Goal: Check status: Check status

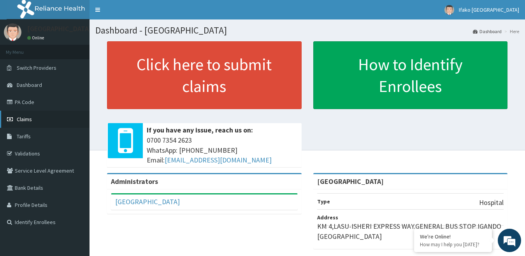
click at [33, 123] on link "Claims" at bounding box center [45, 119] width 90 height 17
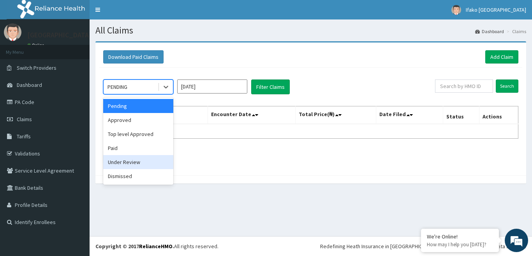
click at [143, 161] on div "Under Review" at bounding box center [138, 162] width 70 height 14
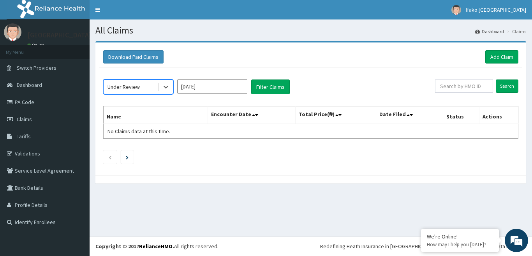
click at [214, 84] on input "Sep 2025" at bounding box center [212, 86] width 70 height 14
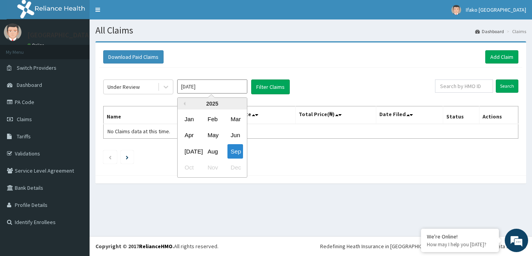
drag, startPoint x: 213, startPoint y: 150, endPoint x: 269, endPoint y: 103, distance: 73.2
click at [213, 151] on div "Aug" at bounding box center [212, 151] width 16 height 14
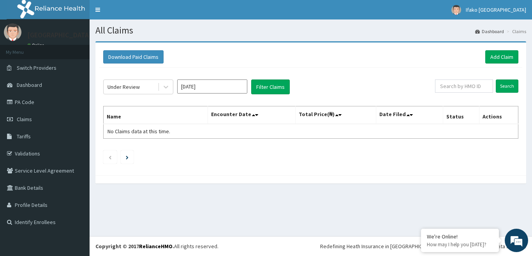
type input "Aug 2025"
click at [263, 77] on div "Under Review Aug 2025 Filter Claims Search Name Encounter Date Total Price(₦) D…" at bounding box center [310, 120] width 423 height 104
click at [263, 82] on button "Filter Claims" at bounding box center [270, 86] width 39 height 15
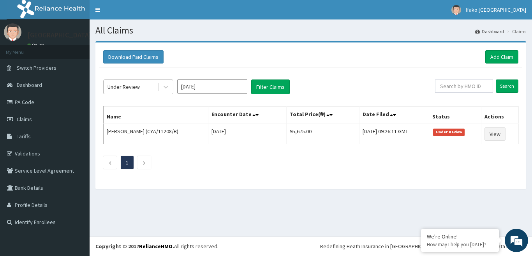
click at [137, 85] on div "Under Review" at bounding box center [123, 87] width 32 height 8
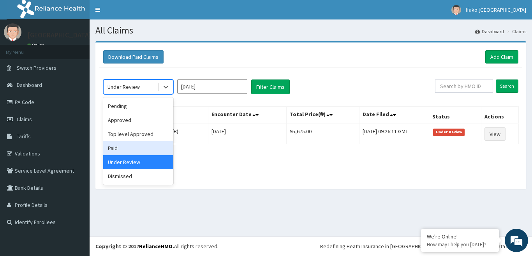
click at [137, 141] on div "Paid" at bounding box center [138, 148] width 70 height 14
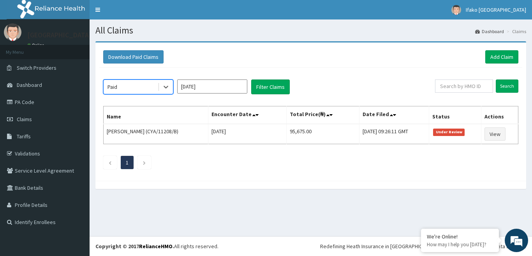
click at [218, 82] on input "Aug 2025" at bounding box center [212, 86] width 70 height 14
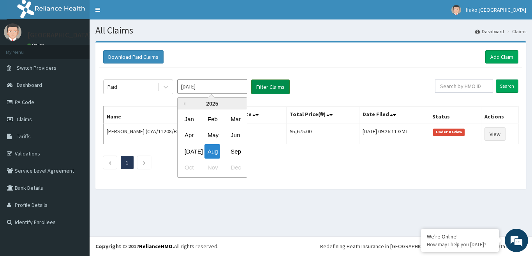
click at [274, 90] on button "Filter Claims" at bounding box center [270, 86] width 39 height 15
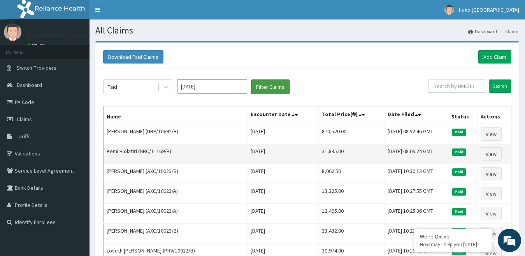
scroll to position [25, 0]
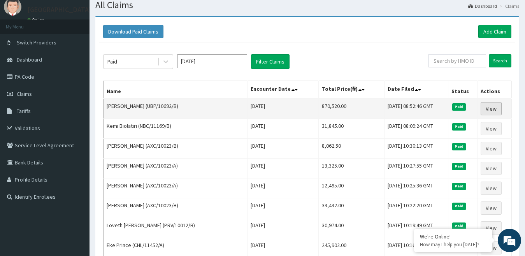
click at [487, 109] on link "View" at bounding box center [491, 108] width 21 height 13
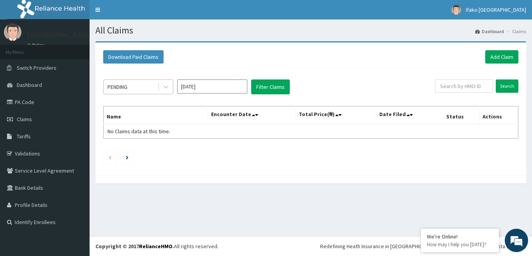
click at [142, 89] on div "PENDING" at bounding box center [131, 87] width 54 height 12
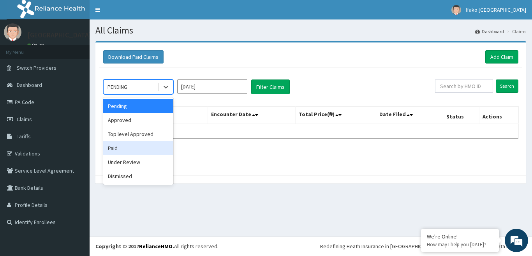
click at [139, 147] on div "Paid" at bounding box center [138, 148] width 70 height 14
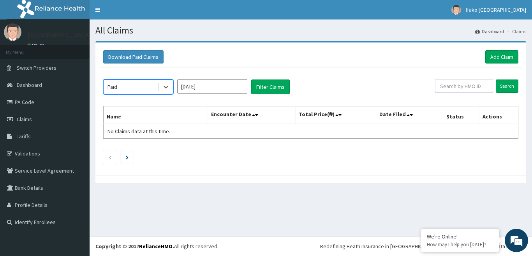
click at [220, 84] on input "Sep 2025" at bounding box center [212, 86] width 70 height 14
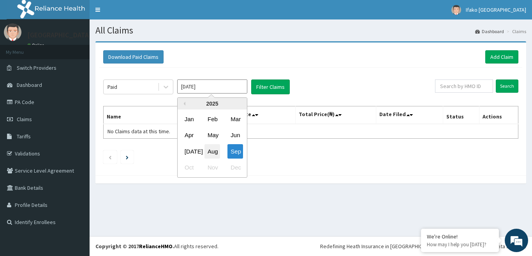
click at [213, 151] on div "Aug" at bounding box center [212, 151] width 16 height 14
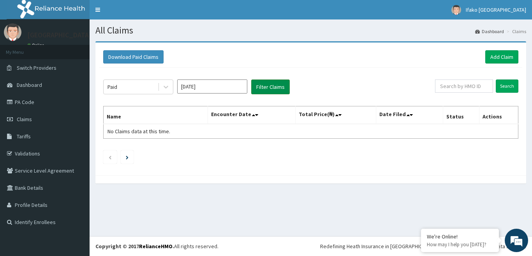
click at [258, 86] on button "Filter Claims" at bounding box center [270, 86] width 39 height 15
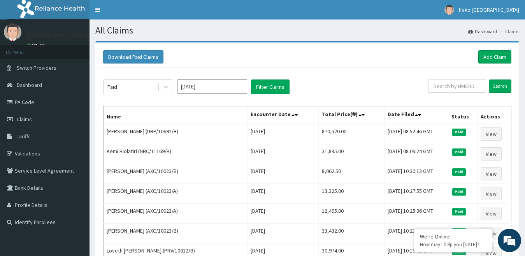
click at [209, 88] on input "Aug 2025" at bounding box center [212, 86] width 70 height 14
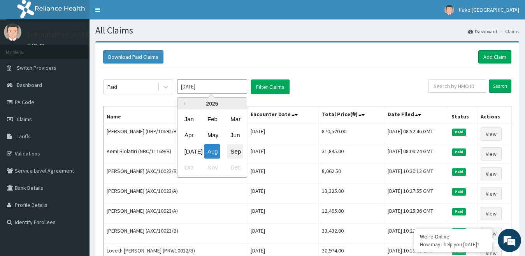
click at [230, 148] on div "Sep" at bounding box center [235, 151] width 16 height 14
type input "Sep 2025"
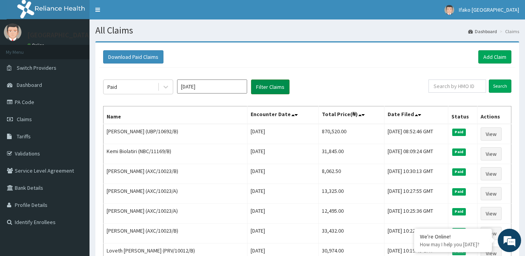
click at [263, 85] on button "Filter Claims" at bounding box center [270, 86] width 39 height 15
click at [133, 87] on div "Paid" at bounding box center [131, 87] width 54 height 12
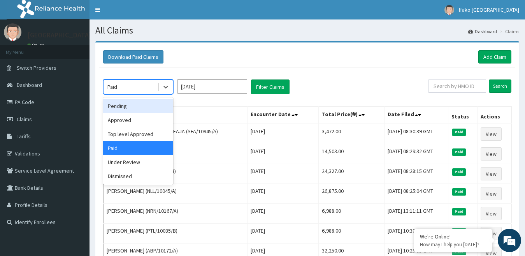
click at [133, 108] on div "Pending" at bounding box center [138, 106] width 70 height 14
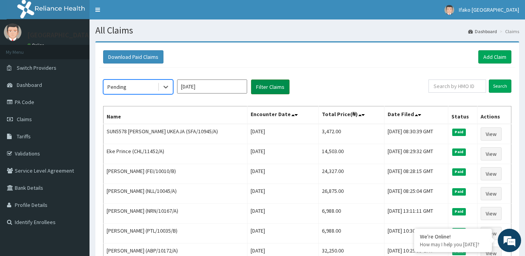
click at [274, 82] on button "Filter Claims" at bounding box center [270, 86] width 39 height 15
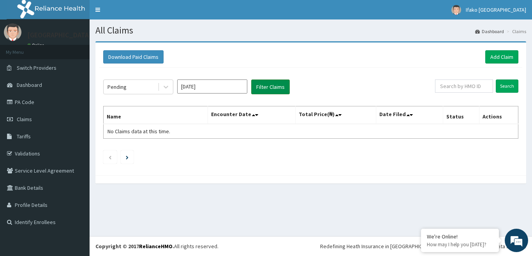
click at [274, 81] on button "Filter Claims" at bounding box center [270, 86] width 39 height 15
click at [144, 86] on div "Pending" at bounding box center [131, 87] width 54 height 12
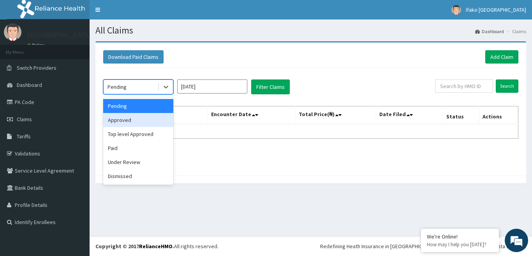
click at [144, 119] on div "Approved" at bounding box center [138, 120] width 70 height 14
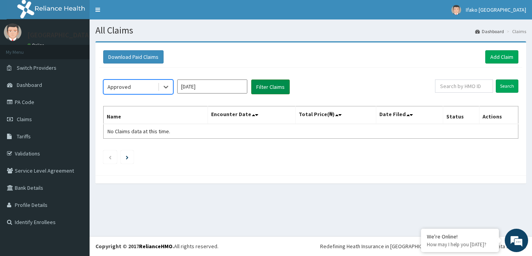
click at [262, 81] on button "Filter Claims" at bounding box center [270, 86] width 39 height 15
click at [262, 82] on button "Filter Claims" at bounding box center [270, 86] width 39 height 15
click at [150, 86] on div "Approved" at bounding box center [131, 87] width 54 height 12
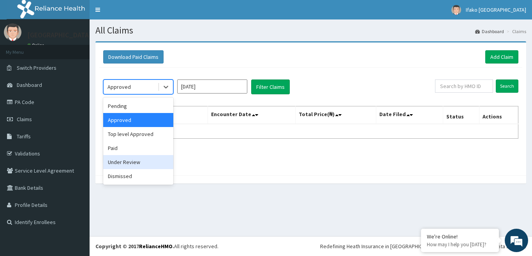
drag, startPoint x: 137, startPoint y: 161, endPoint x: 143, endPoint y: 158, distance: 6.6
click at [135, 163] on div "Under Review" at bounding box center [138, 162] width 70 height 14
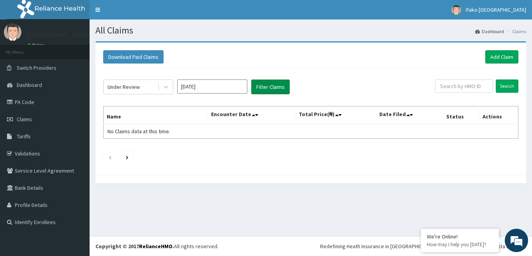
click at [253, 87] on button "Filter Claims" at bounding box center [270, 86] width 39 height 15
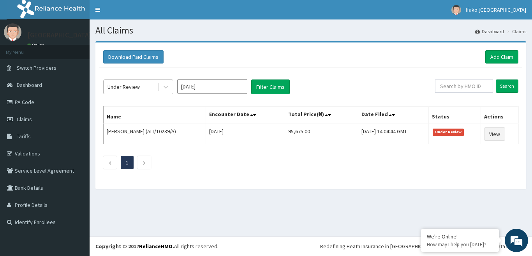
click at [142, 83] on div "Under Review" at bounding box center [131, 87] width 54 height 12
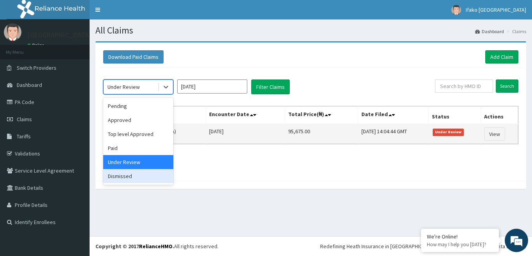
drag, startPoint x: 139, startPoint y: 174, endPoint x: 183, endPoint y: 132, distance: 60.6
click at [146, 160] on div "Pending Approved Top level Approved Paid Under Review Dismissed" at bounding box center [138, 140] width 70 height 87
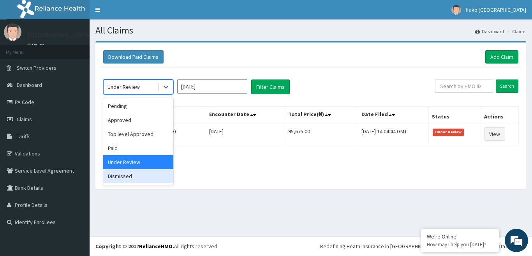
click at [147, 172] on div "Dismissed" at bounding box center [138, 176] width 70 height 14
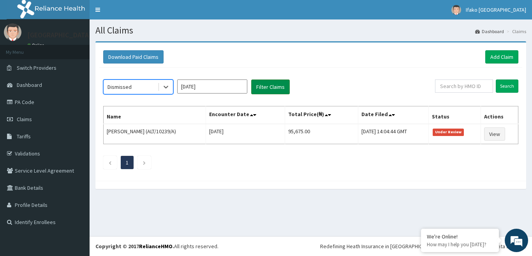
click at [264, 89] on button "Filter Claims" at bounding box center [270, 86] width 39 height 15
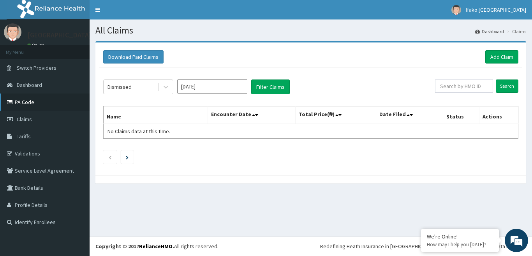
click at [44, 102] on link "PA Code" at bounding box center [45, 101] width 90 height 17
